Goal: Task Accomplishment & Management: Use online tool/utility

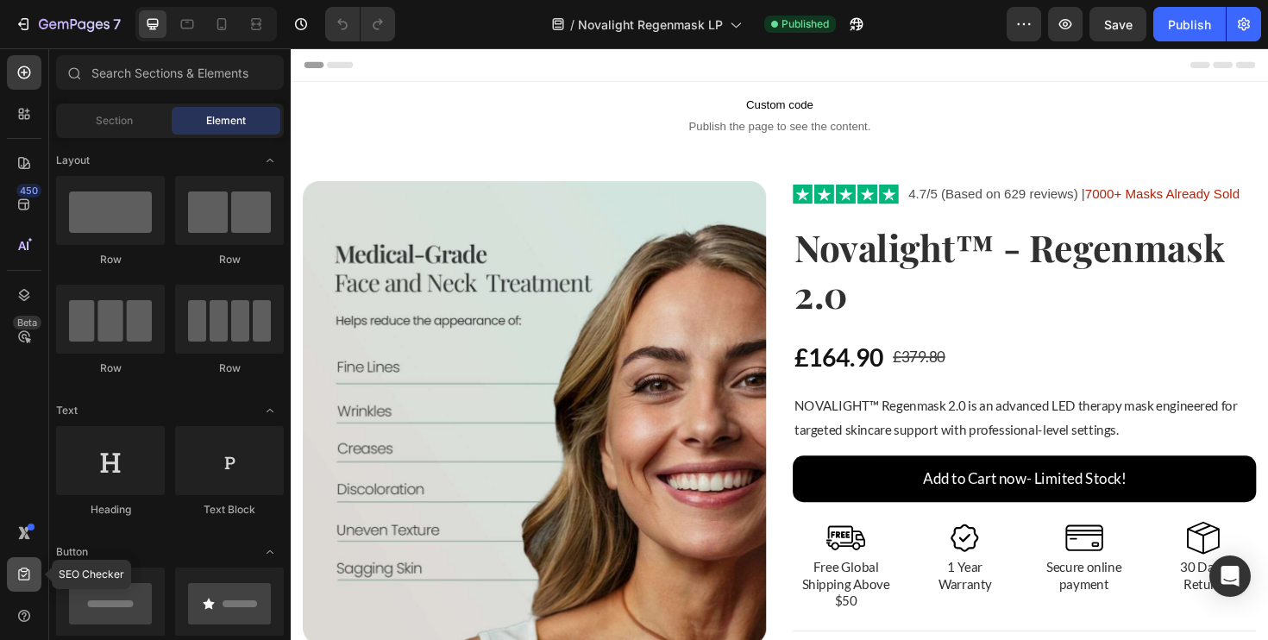
click at [21, 565] on div at bounding box center [24, 574] width 35 height 35
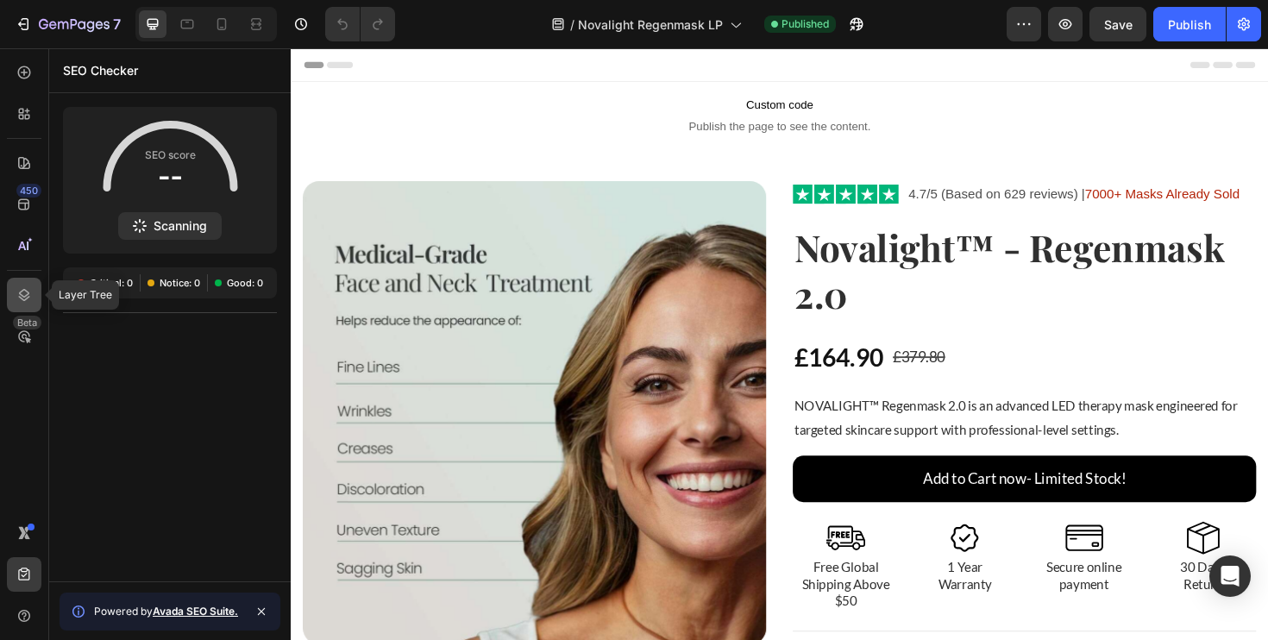
click at [9, 303] on div at bounding box center [24, 295] width 35 height 35
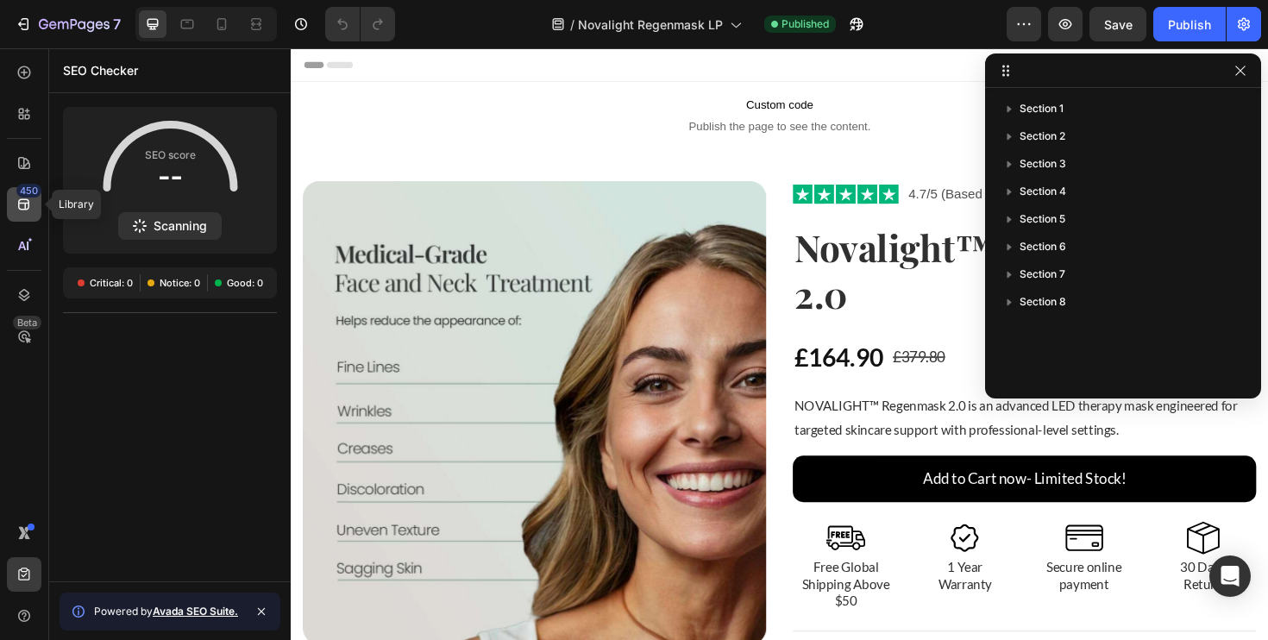
click at [9, 211] on div "450" at bounding box center [24, 204] width 35 height 35
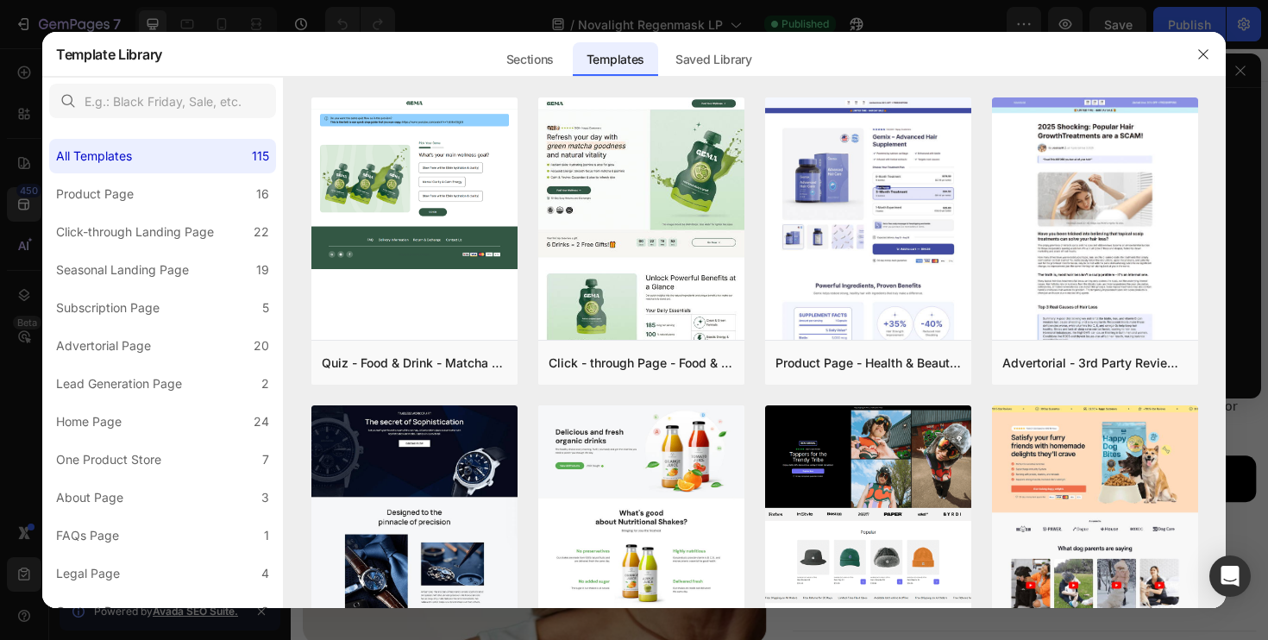
click at [7, 138] on div at bounding box center [634, 320] width 1268 height 640
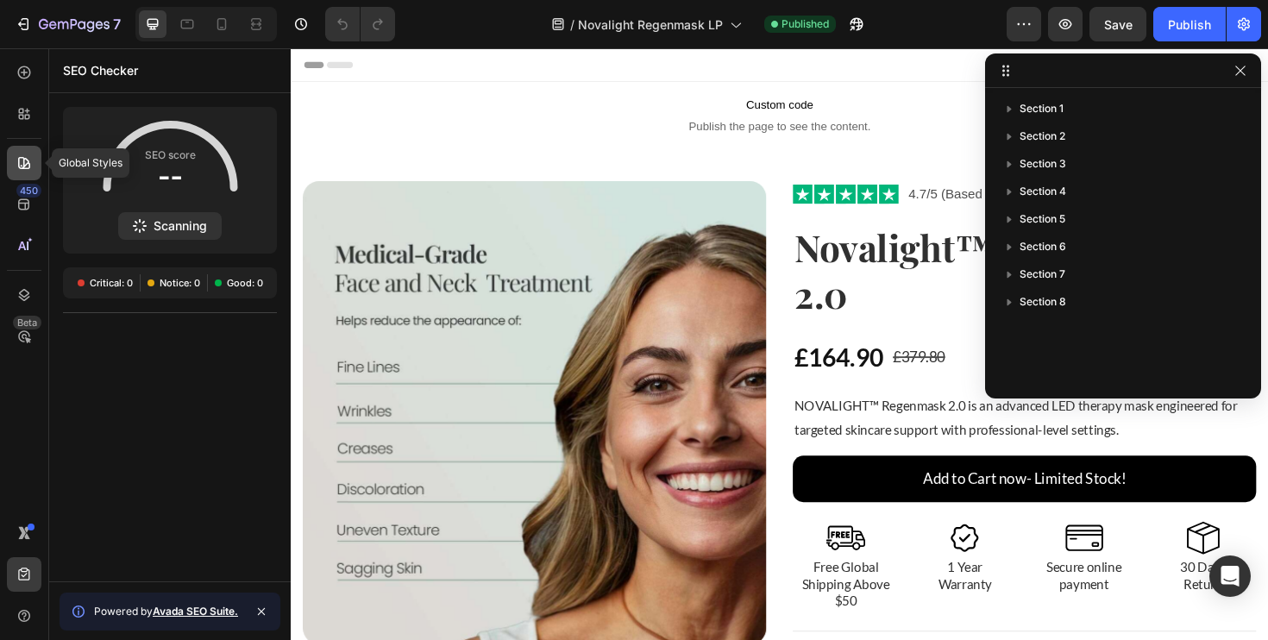
click at [28, 161] on icon at bounding box center [24, 163] width 12 height 12
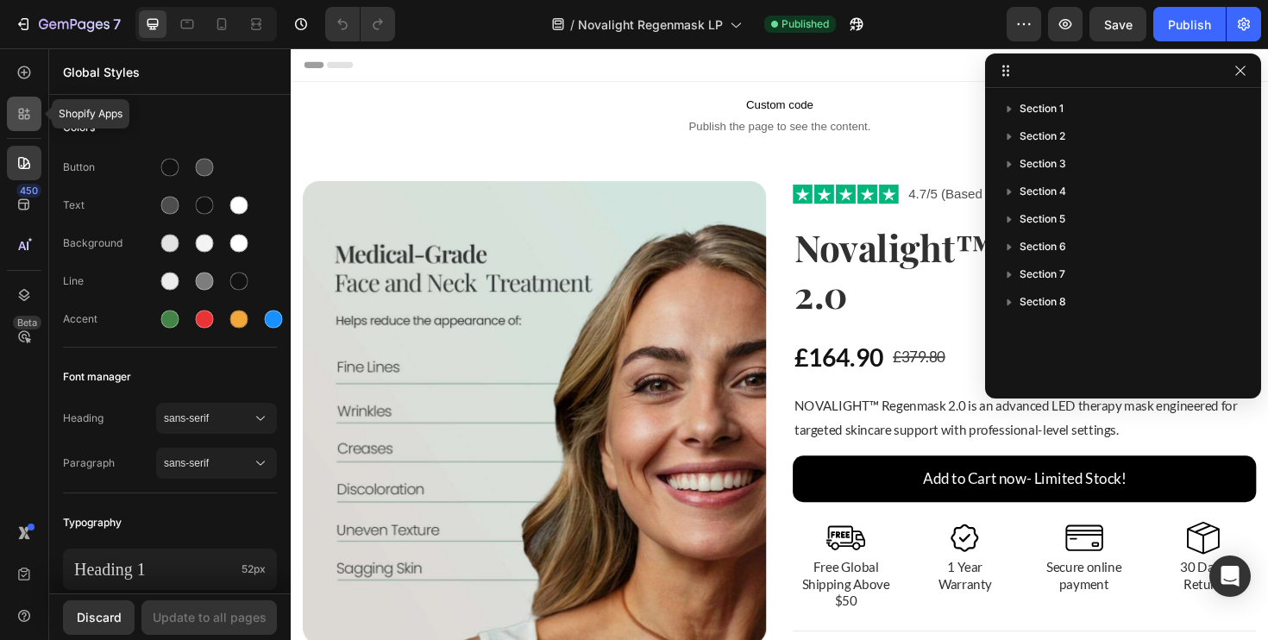
click at [18, 126] on div at bounding box center [24, 114] width 35 height 35
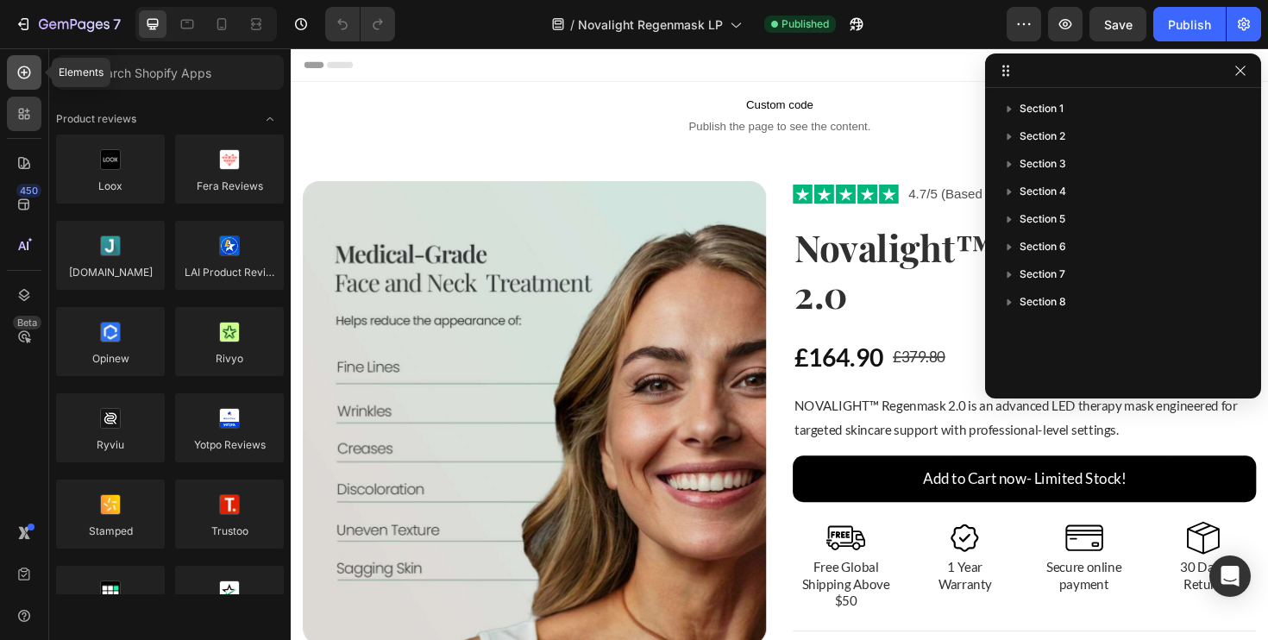
click at [17, 79] on icon at bounding box center [24, 72] width 17 height 17
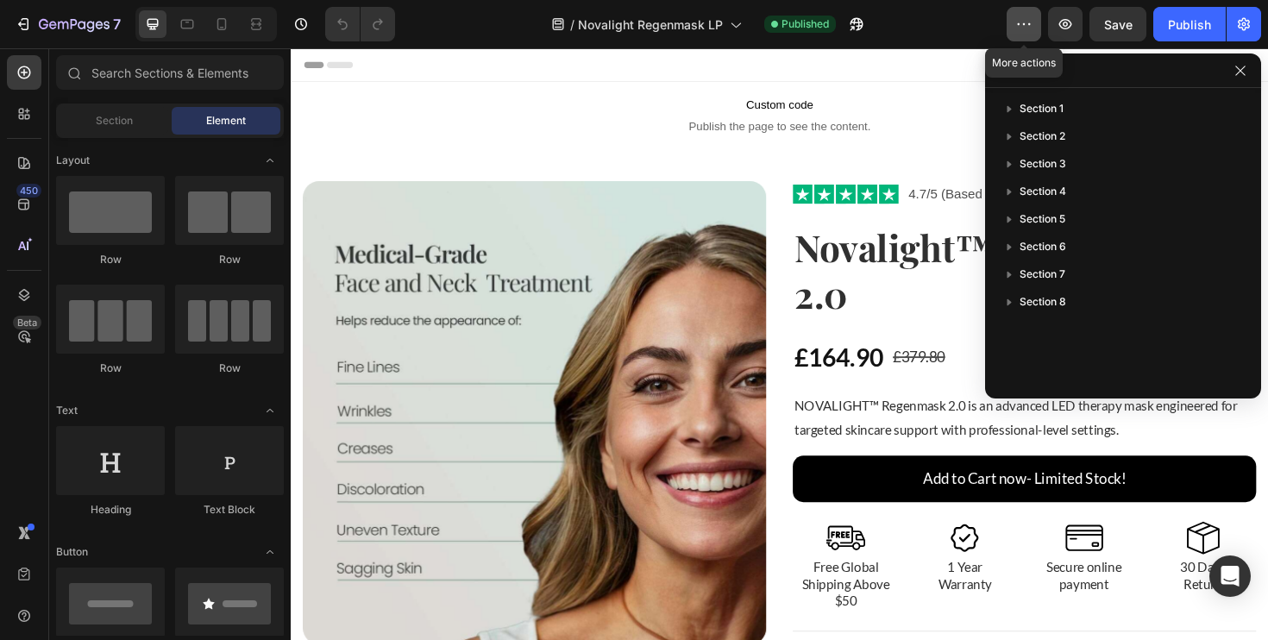
click at [1032, 31] on icon "button" at bounding box center [1024, 24] width 17 height 17
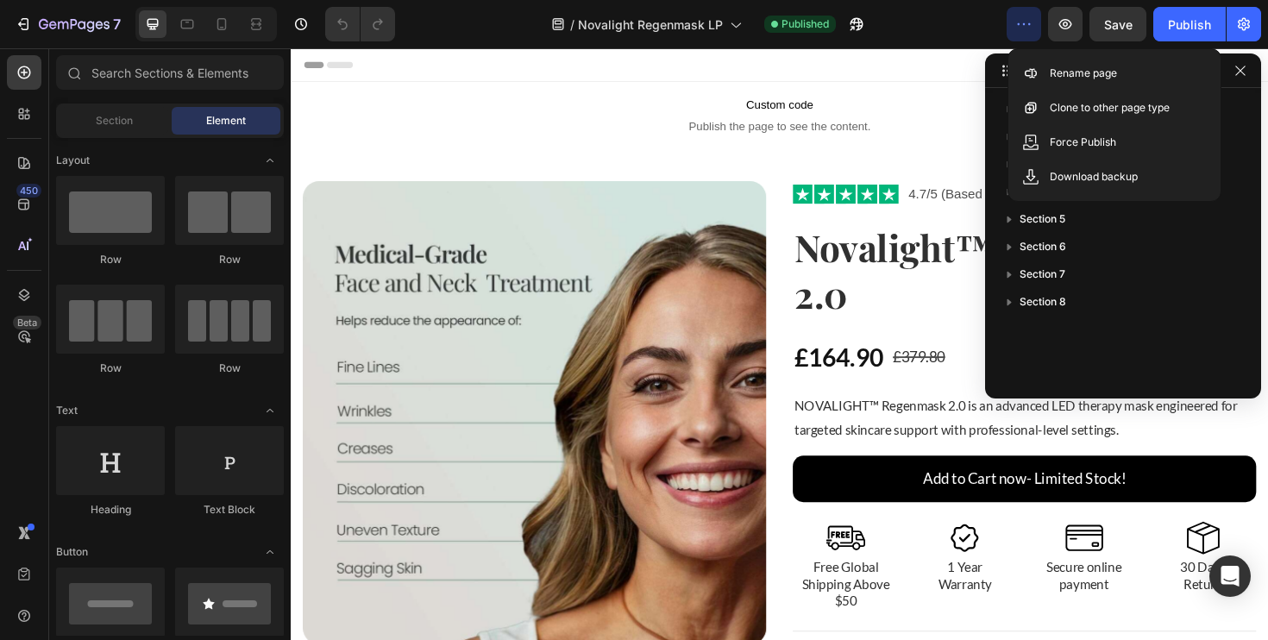
click at [1032, 30] on icon "button" at bounding box center [1024, 24] width 17 height 17
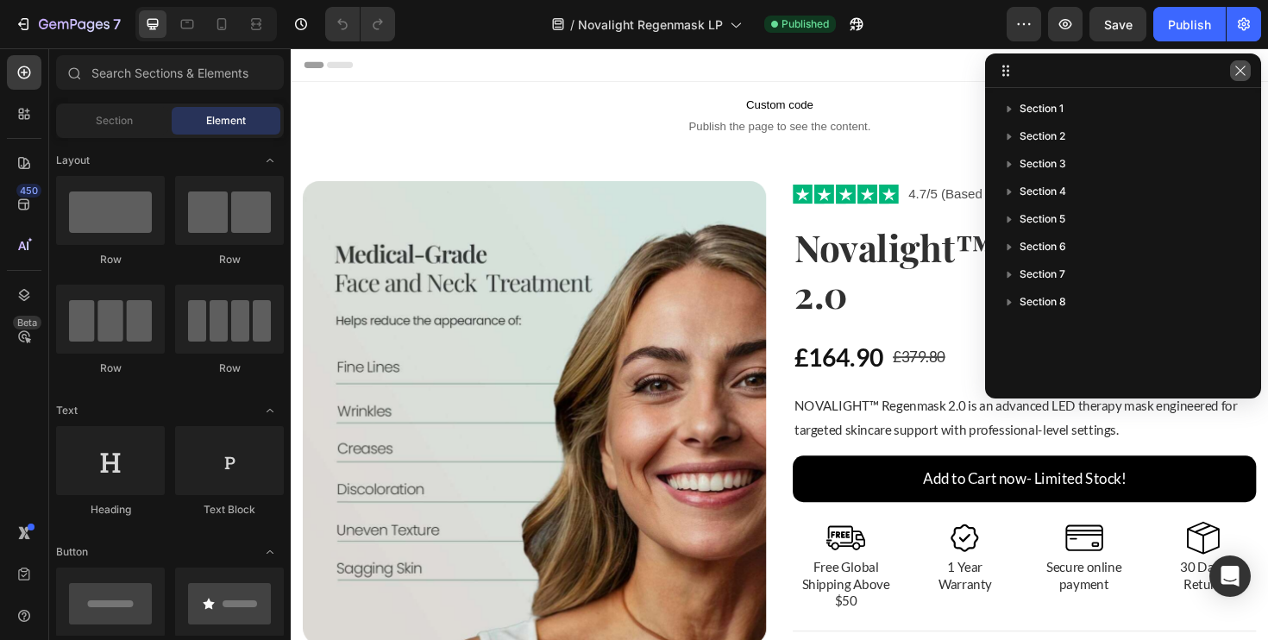
click at [1249, 75] on button "button" at bounding box center [1240, 70] width 21 height 21
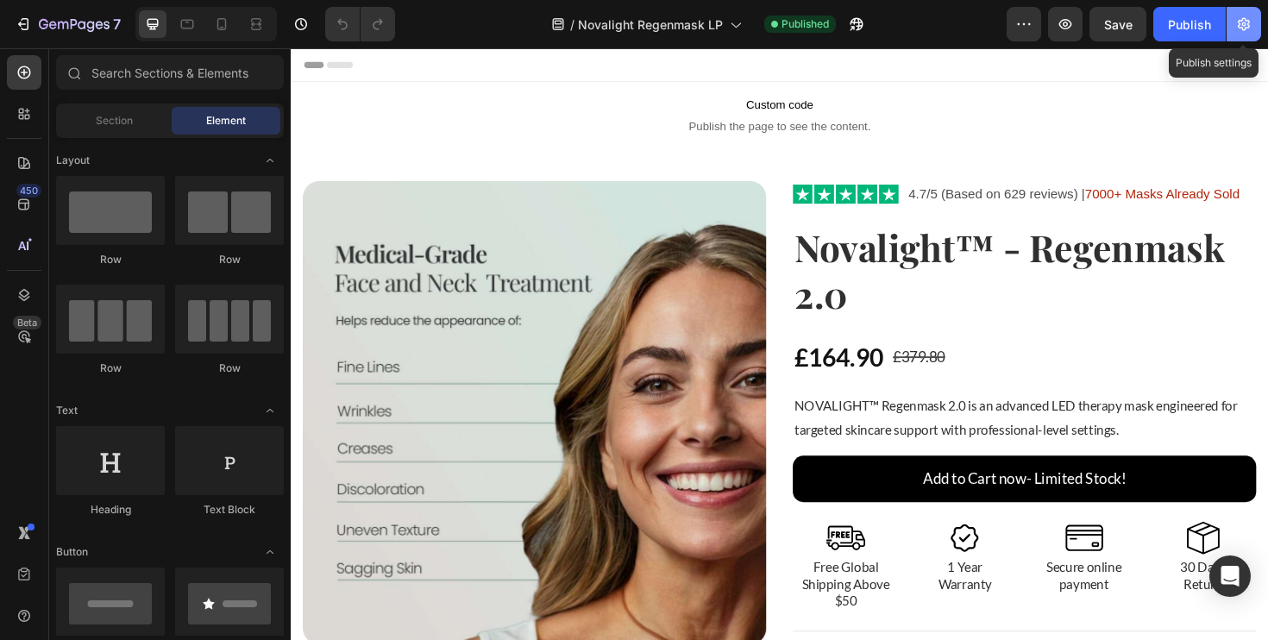
click at [1245, 28] on icon "button" at bounding box center [1244, 24] width 12 height 13
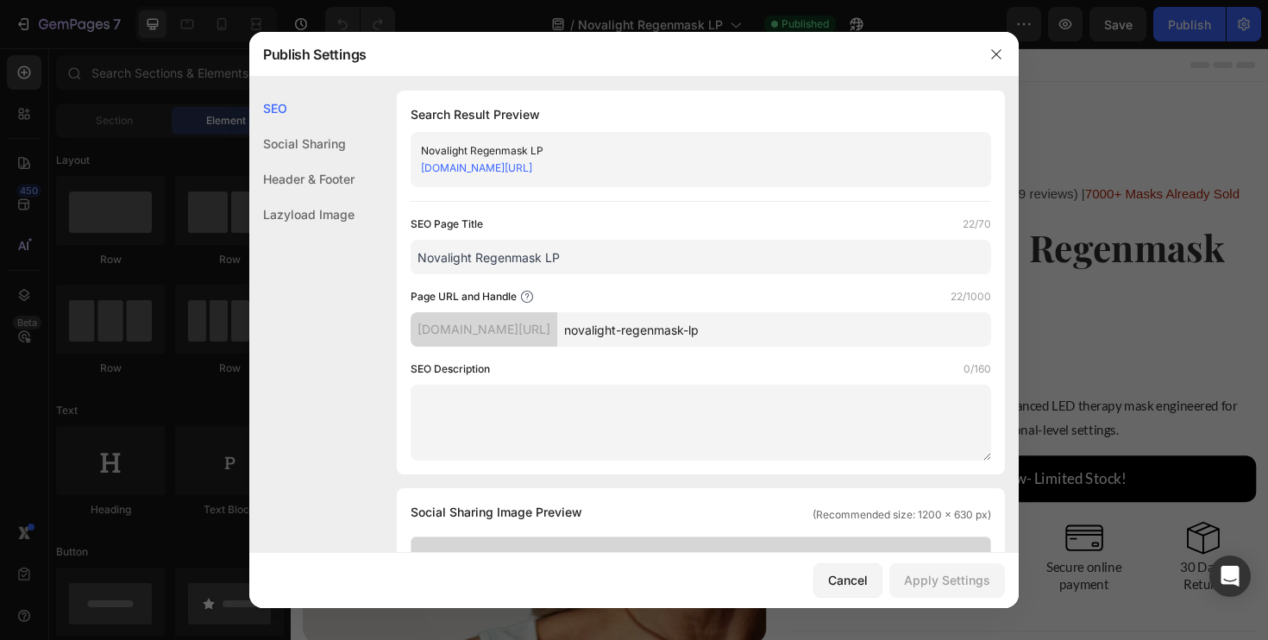
click at [335, 133] on div "Social Sharing" at bounding box center [301, 143] width 105 height 35
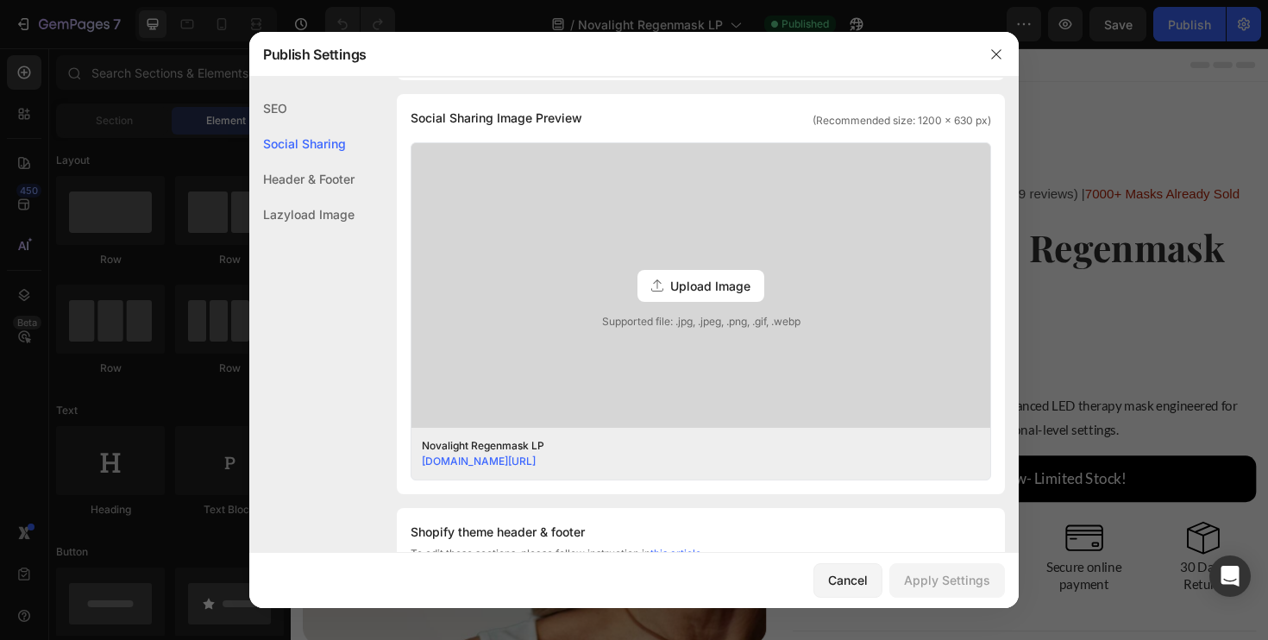
click at [328, 182] on div "Header & Footer" at bounding box center [301, 178] width 105 height 35
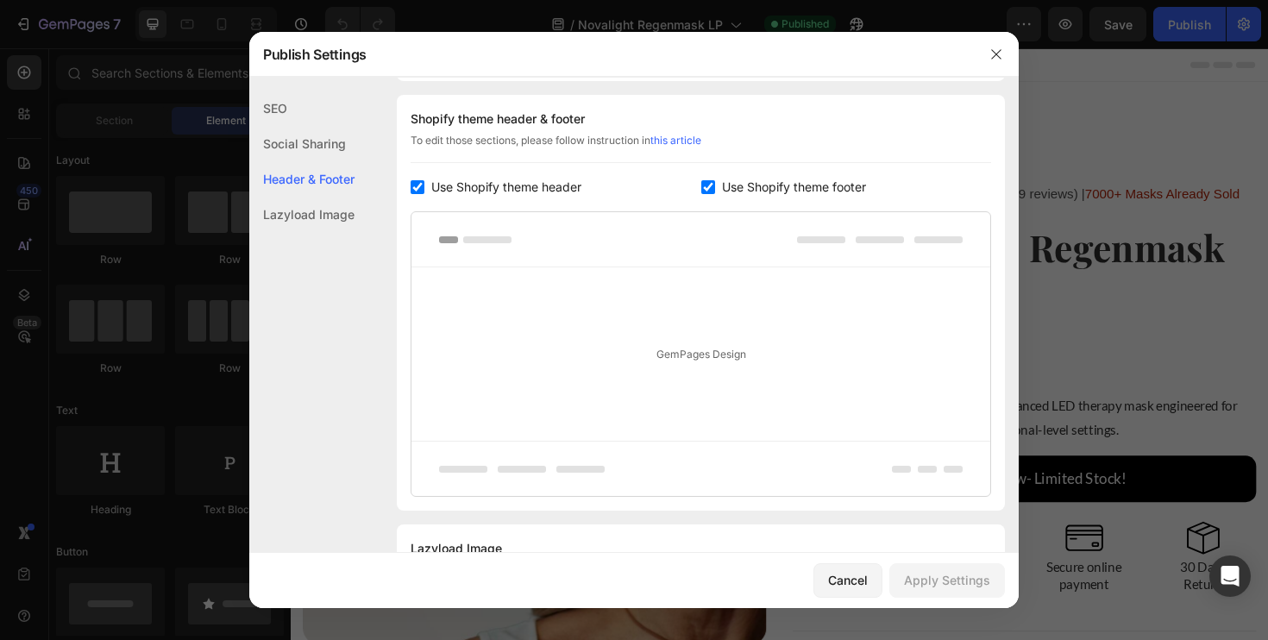
click at [324, 203] on div "Lazyload Image" at bounding box center [301, 214] width 105 height 35
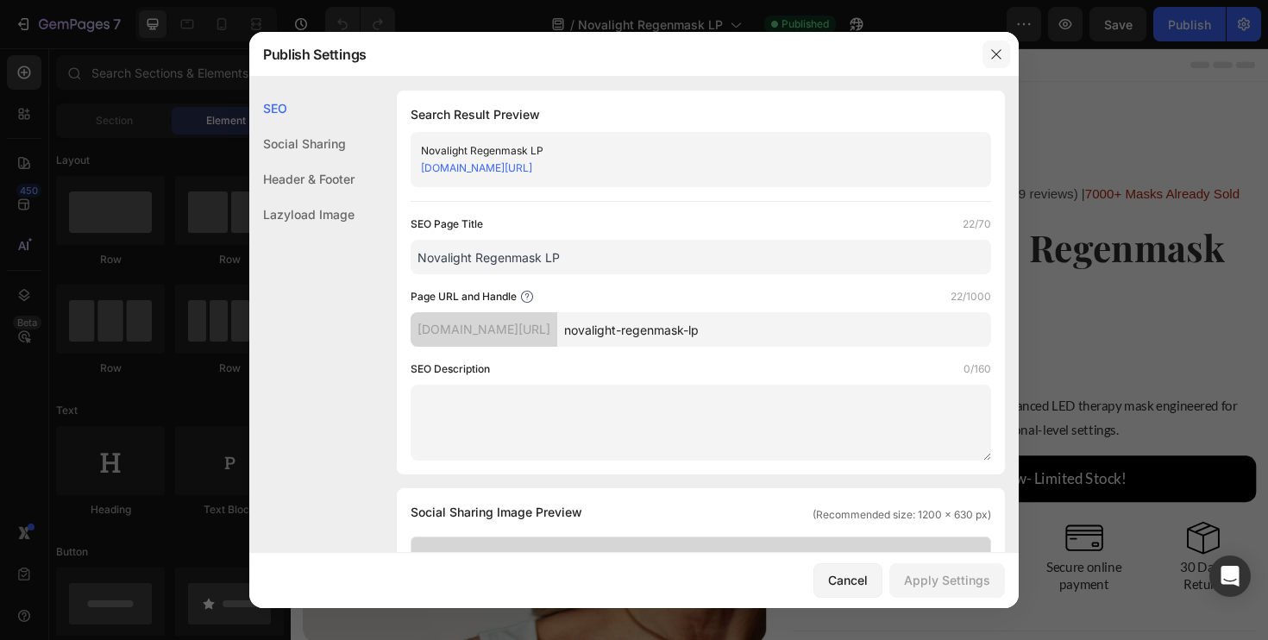
click at [1004, 49] on button "button" at bounding box center [997, 55] width 28 height 28
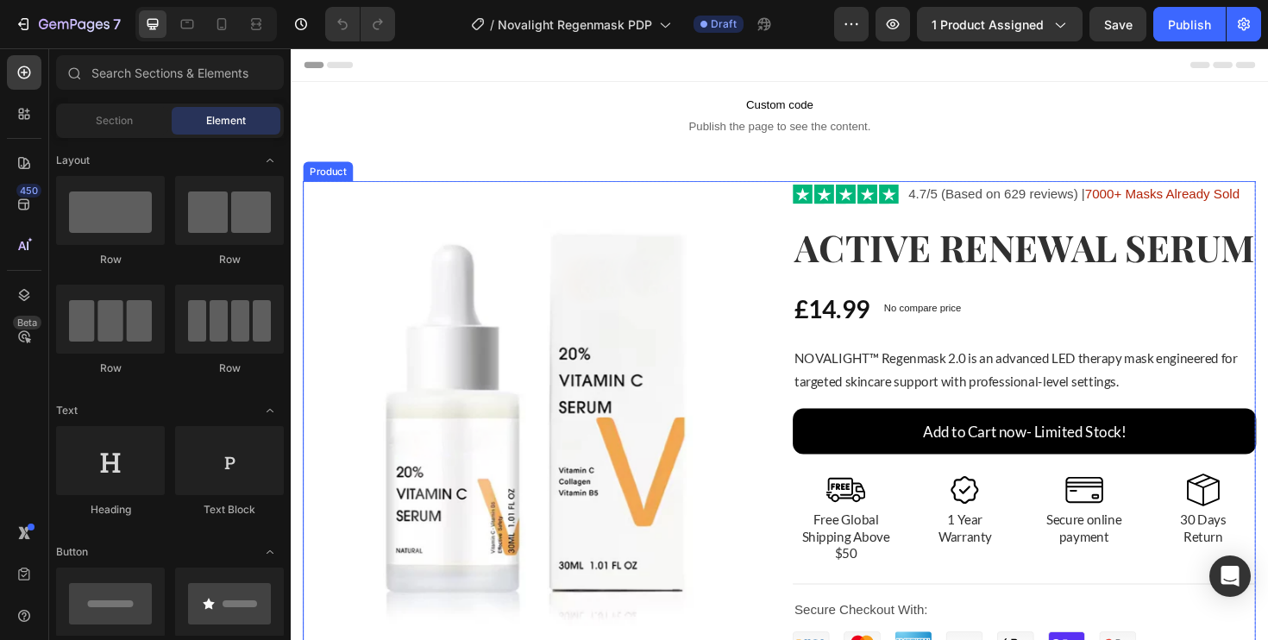
click at [815, 217] on div "Product Images Image 4.7/5 (Based on 629 reviews) | 7000+ Masks Already Sold Te…" at bounding box center [809, 566] width 1010 height 755
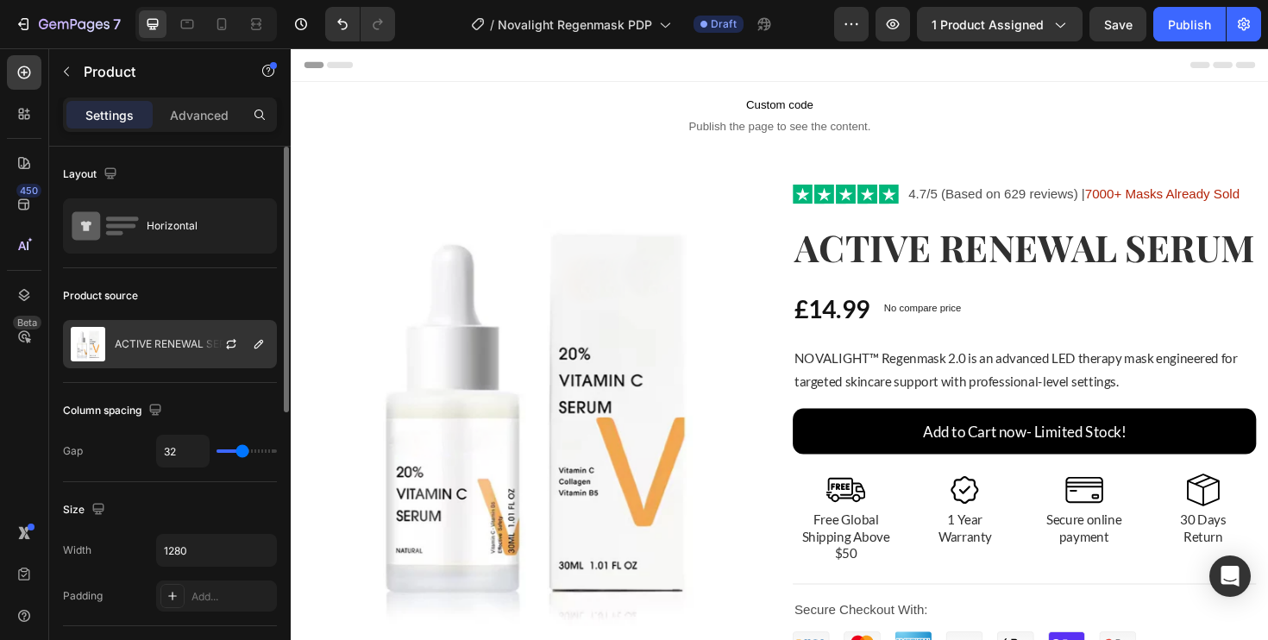
click at [179, 337] on div "ACTIVE RENEWAL SERUM" at bounding box center [170, 344] width 214 height 48
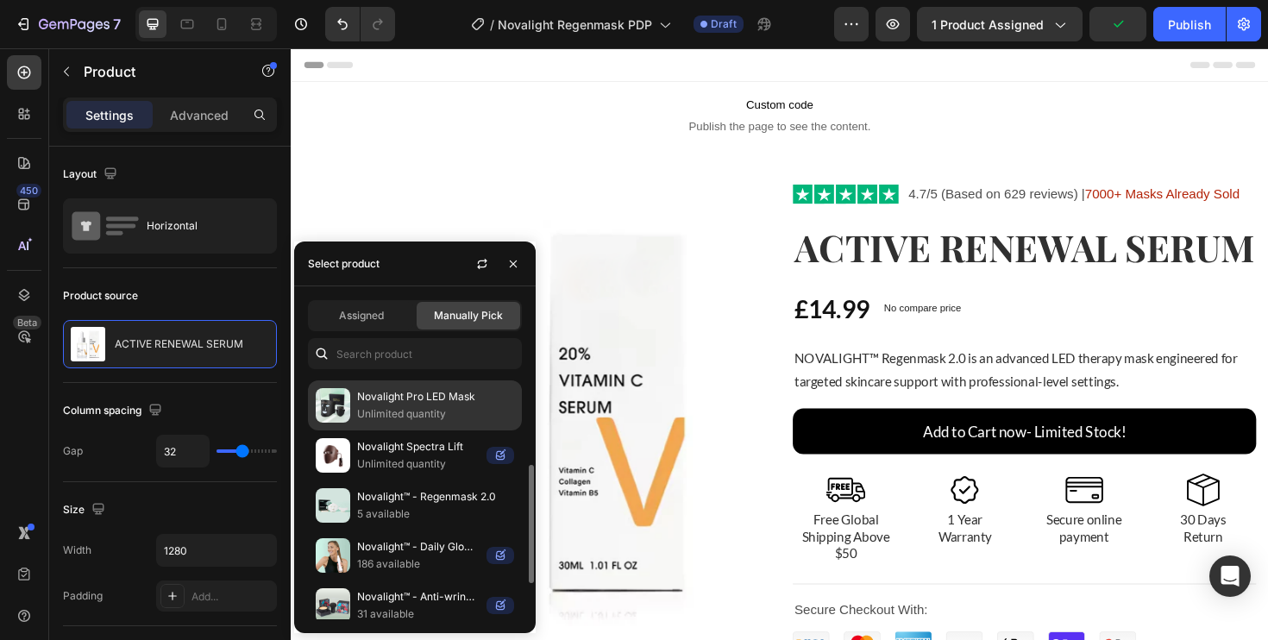
scroll to position [160, 0]
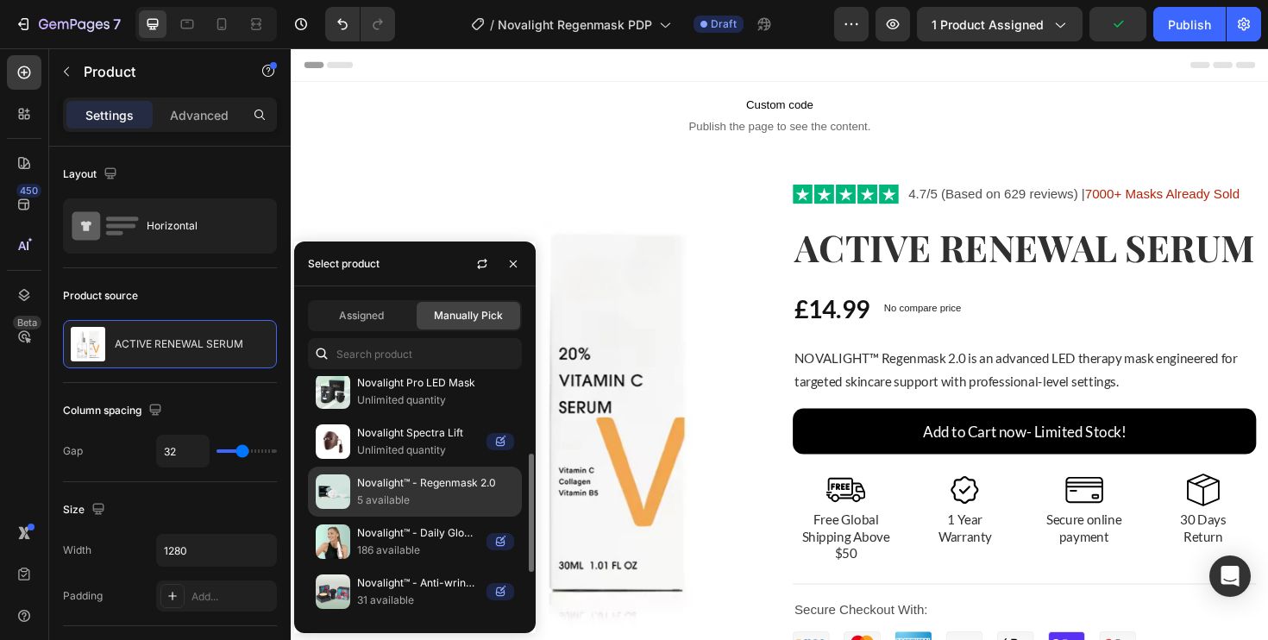
click at [394, 481] on p "Novalight™ - Regenmask 2.0" at bounding box center [435, 483] width 157 height 17
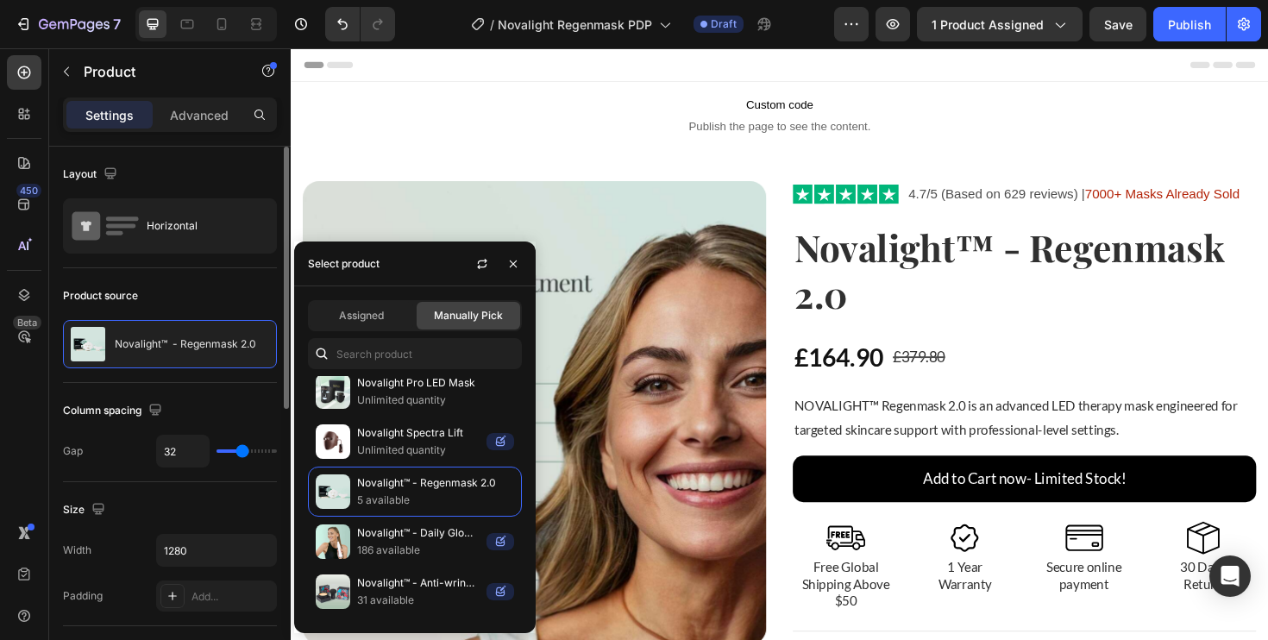
click at [223, 282] on div "Product source" at bounding box center [170, 296] width 214 height 28
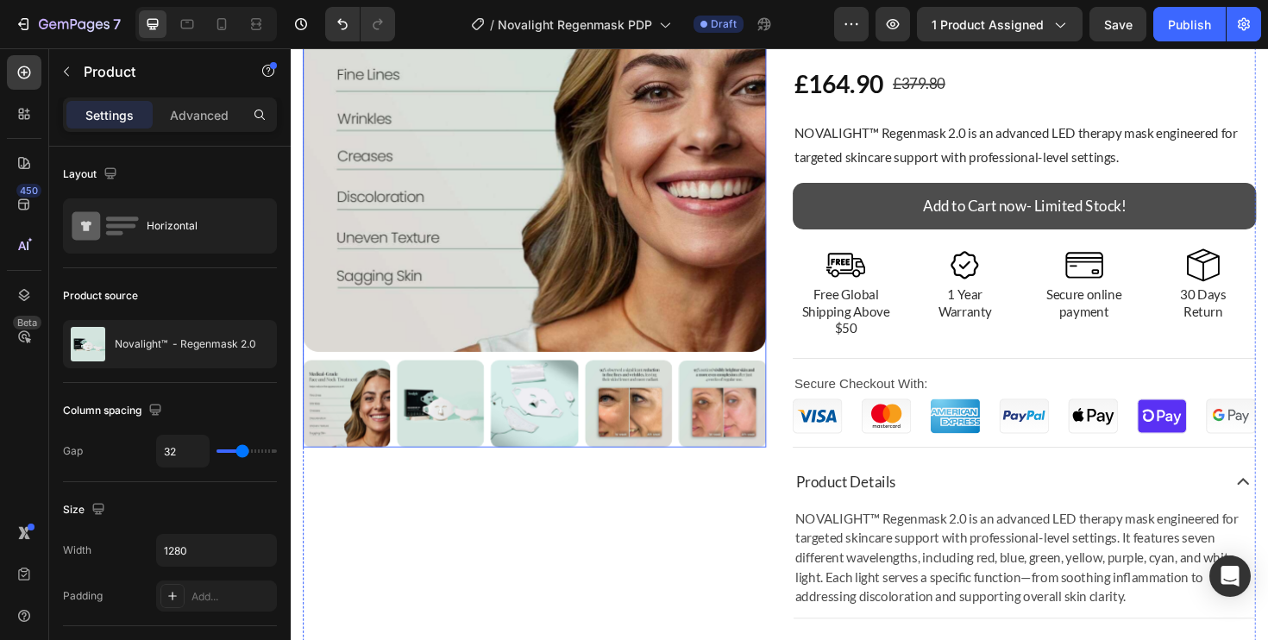
scroll to position [301, 0]
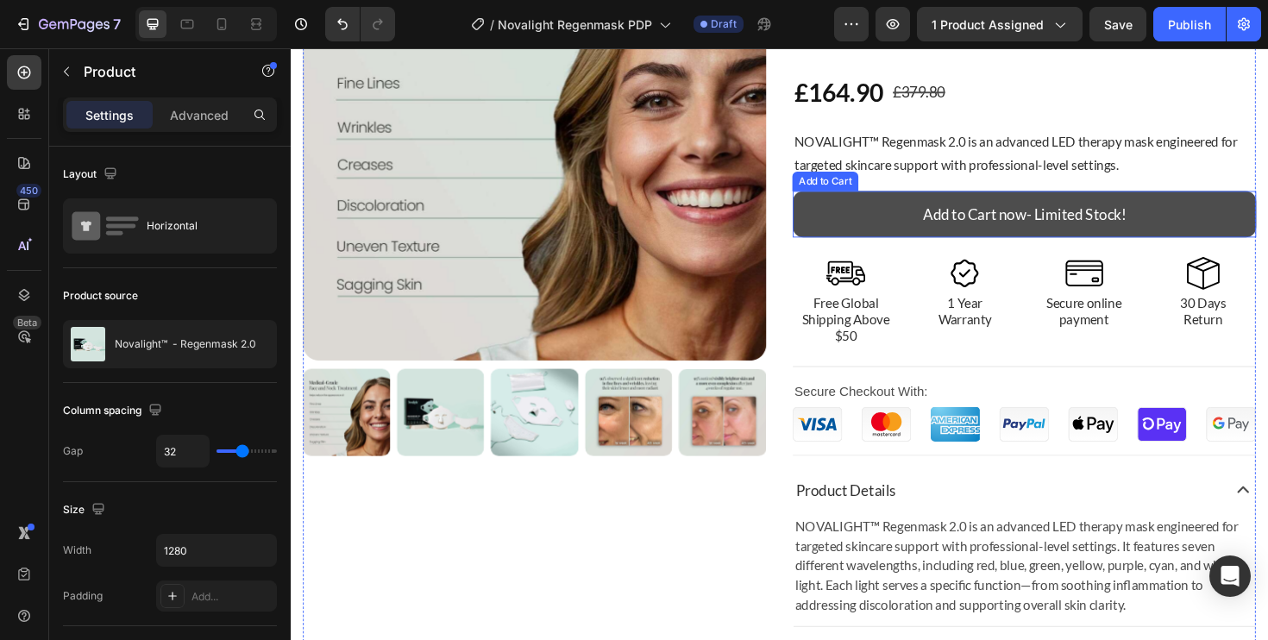
click at [874, 215] on button "Add to Cart now- Limited Stock!" at bounding box center [1067, 223] width 491 height 48
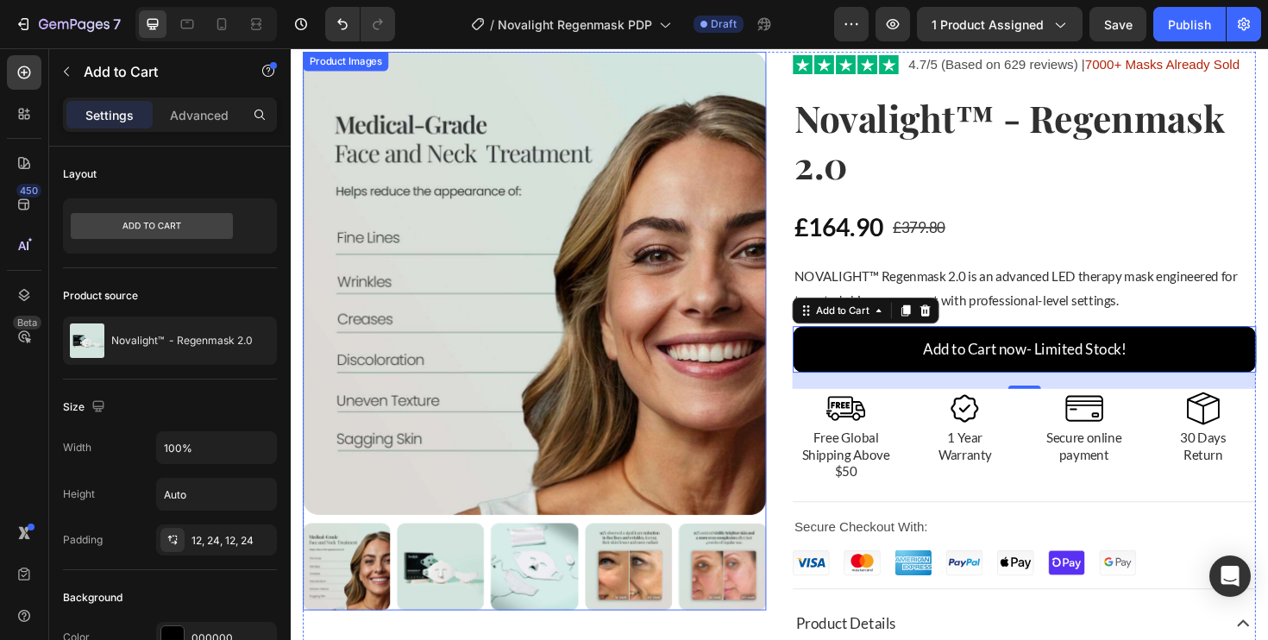
scroll to position [70, 0]
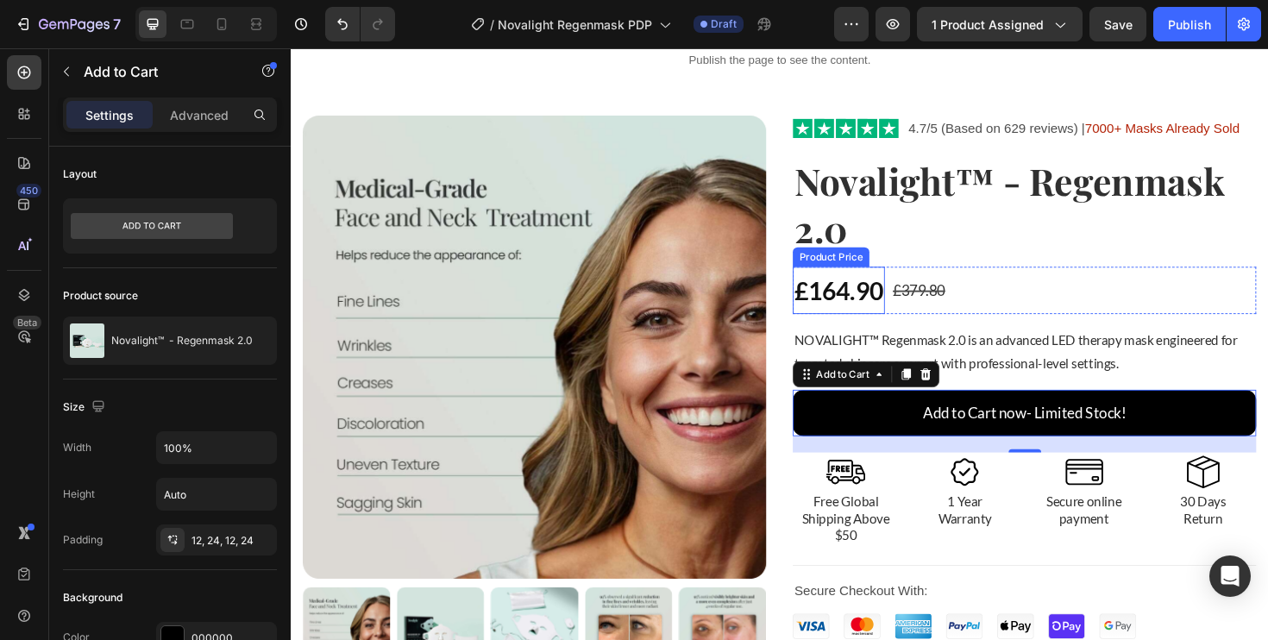
click at [889, 299] on div "£164.90" at bounding box center [870, 305] width 97 height 50
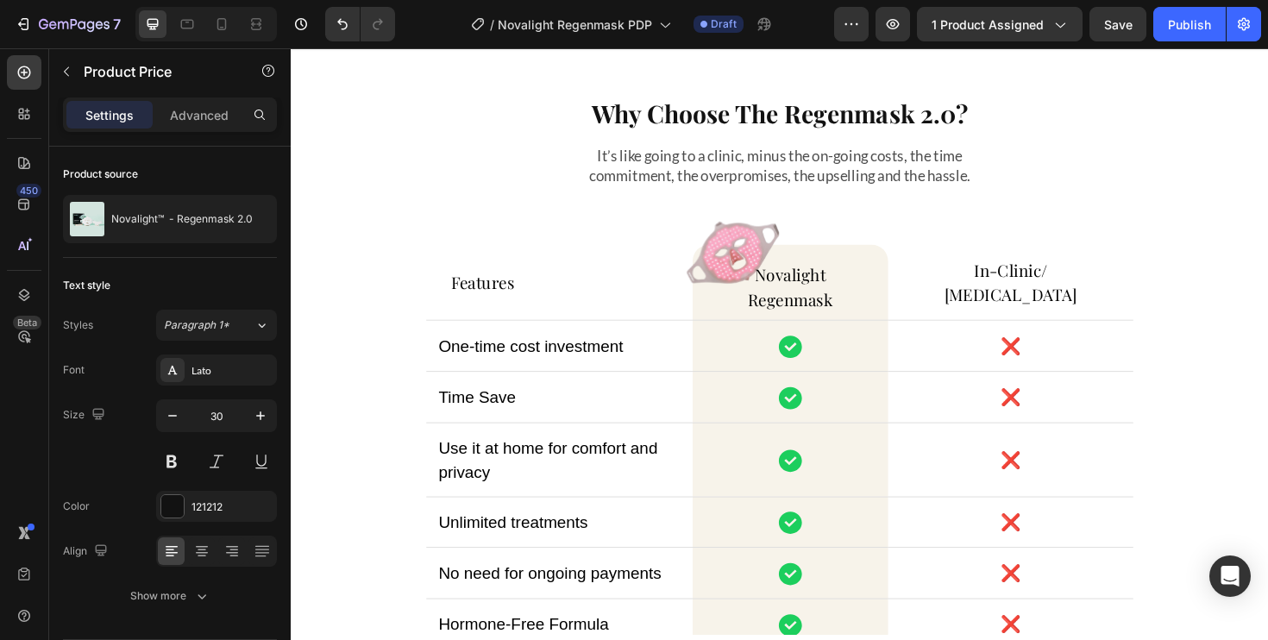
scroll to position [2565, 0]
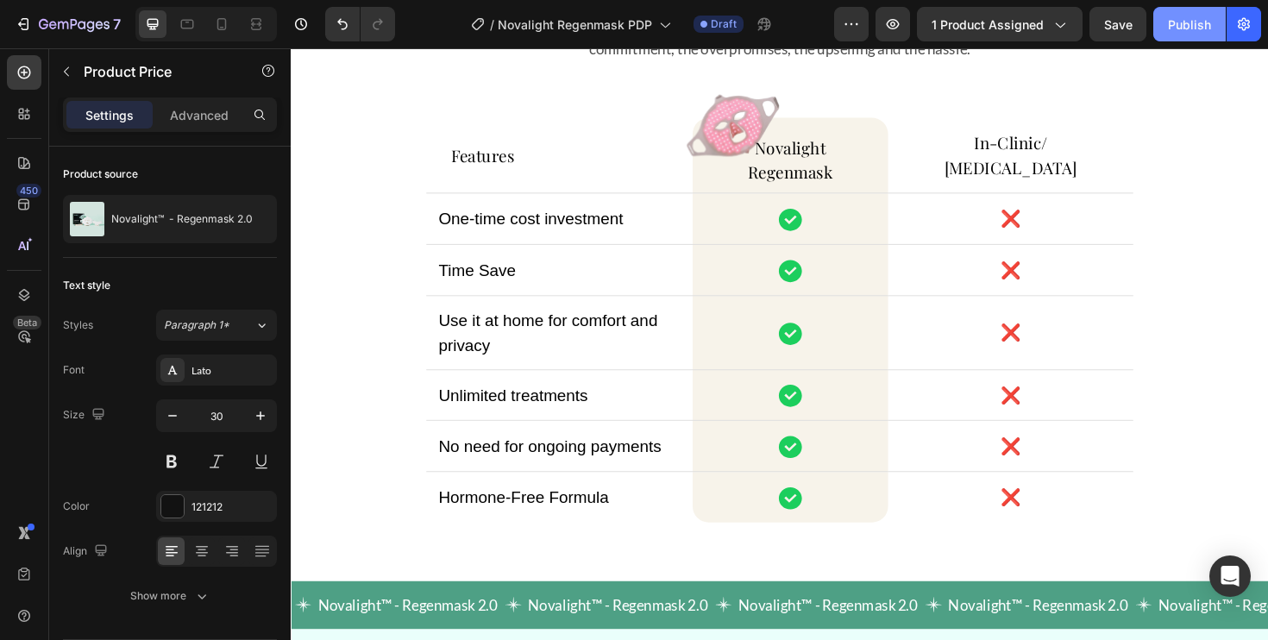
click at [1186, 24] on div "Publish" at bounding box center [1189, 25] width 43 height 18
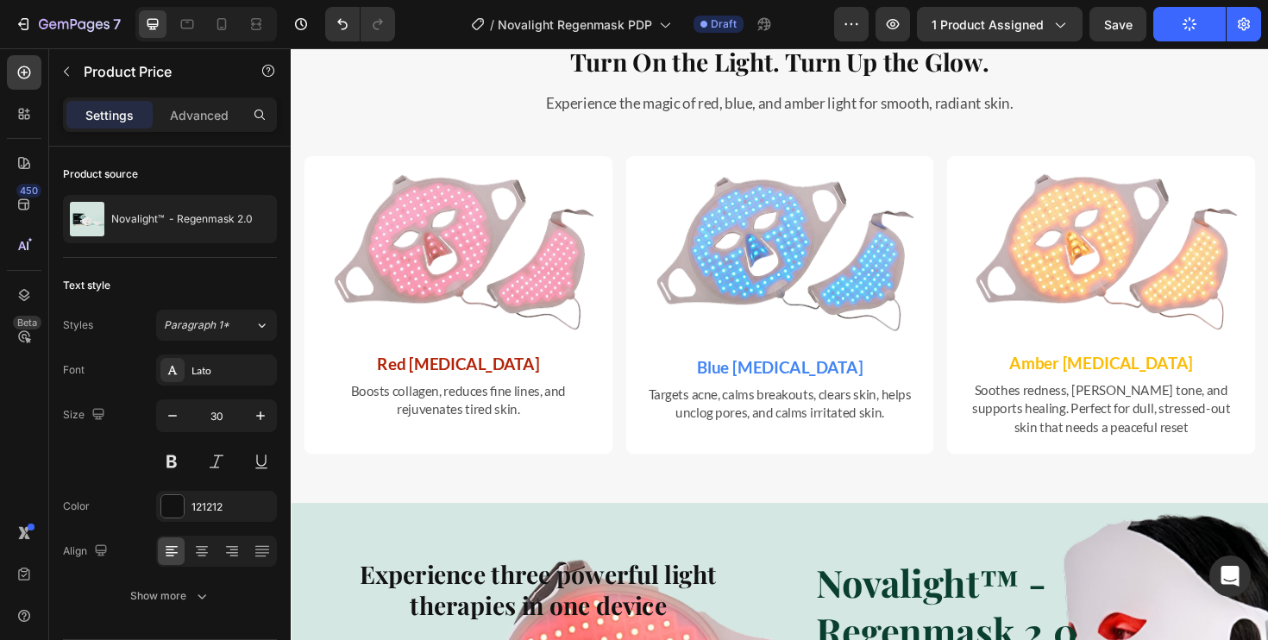
scroll to position [4515, 0]
